Goal: Entertainment & Leisure: Consume media (video, audio)

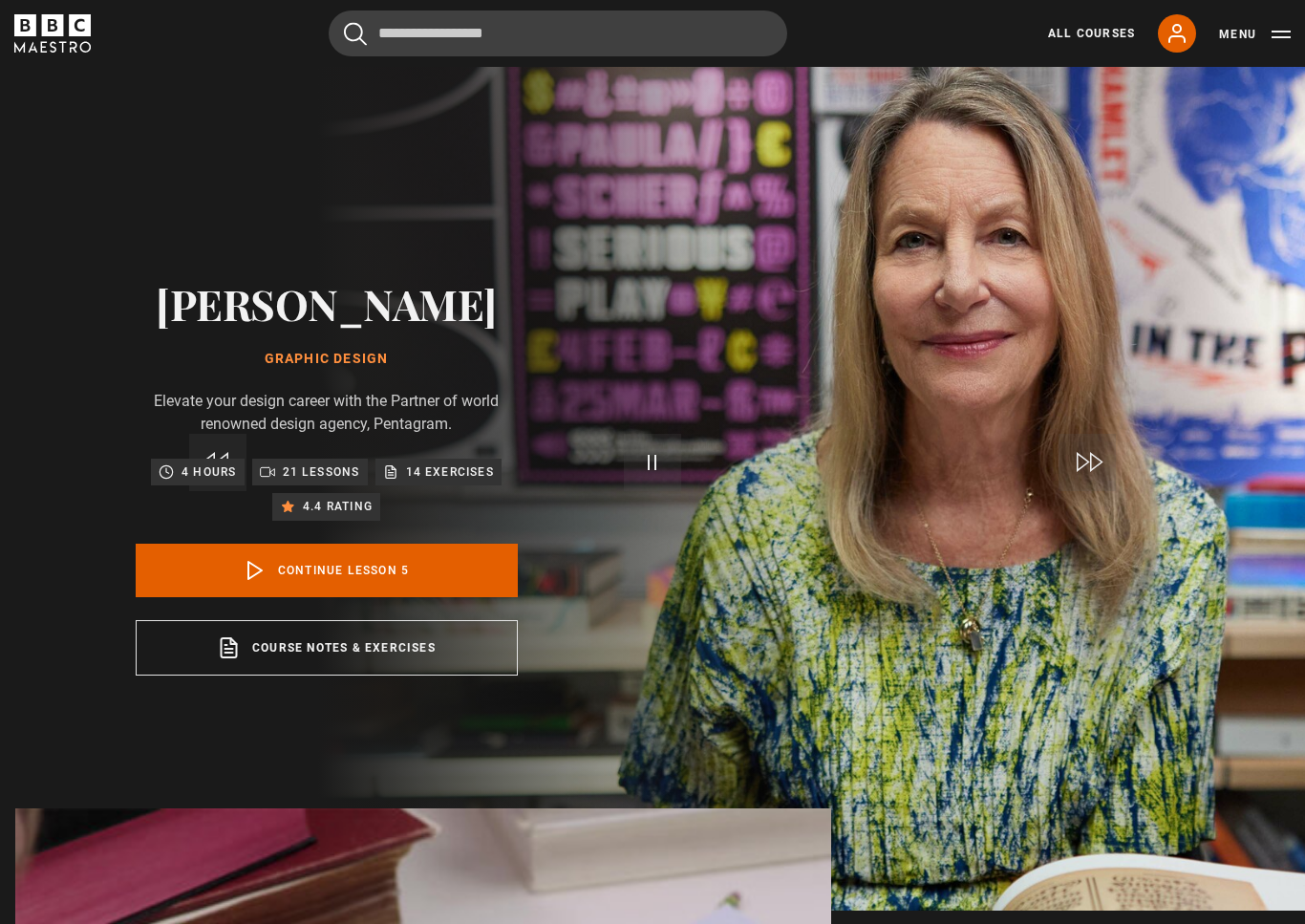
scroll to position [336, 0]
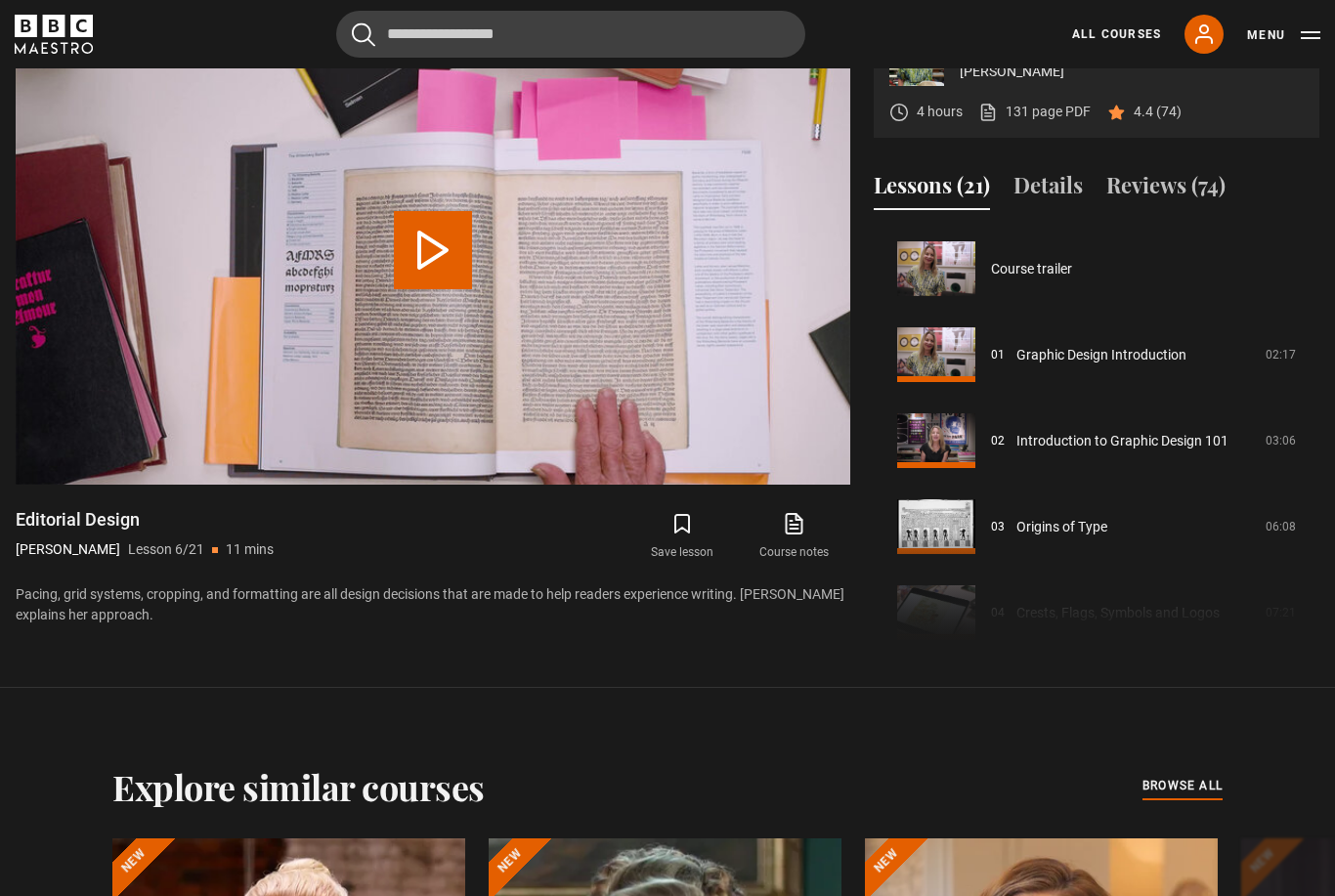
scroll to position [430, 0]
